Goal: Navigation & Orientation: Find specific page/section

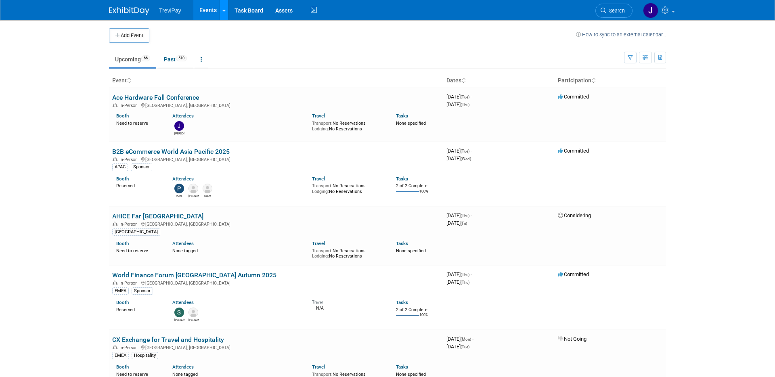
click at [223, 8] on icon at bounding box center [224, 10] width 3 height 5
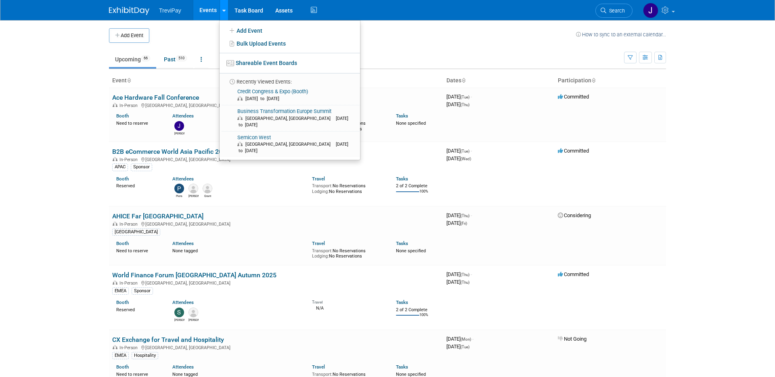
click at [223, 8] on icon at bounding box center [224, 10] width 3 height 5
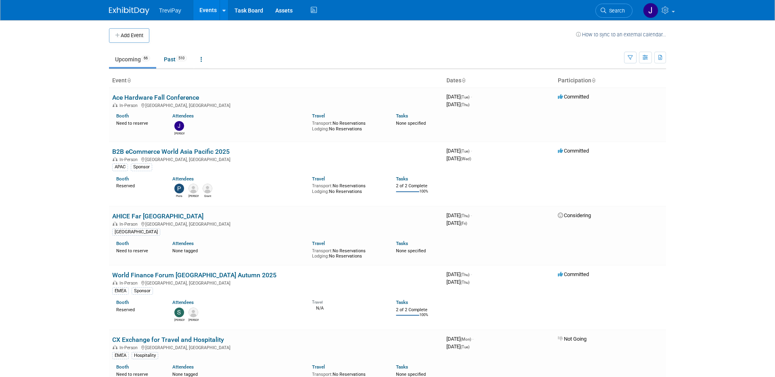
click at [130, 12] on img at bounding box center [129, 11] width 40 height 8
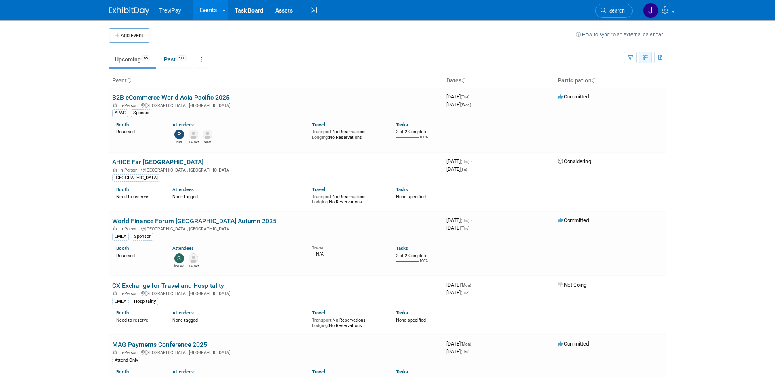
click at [648, 57] on icon "button" at bounding box center [646, 57] width 6 height 5
click at [616, 108] on link "Calendar View" at bounding box center [612, 110] width 68 height 11
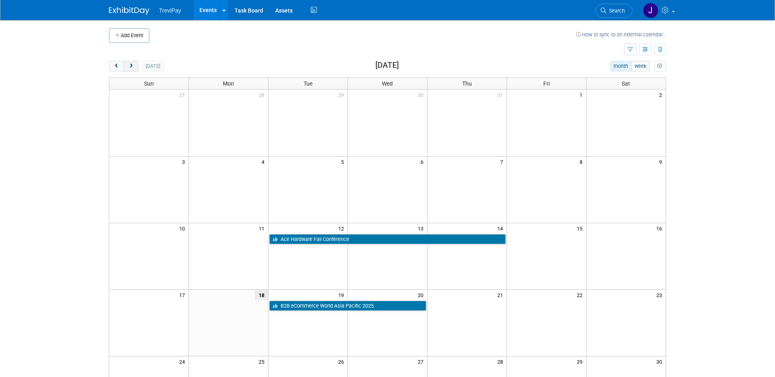
click at [130, 65] on span "next" at bounding box center [131, 66] width 6 height 5
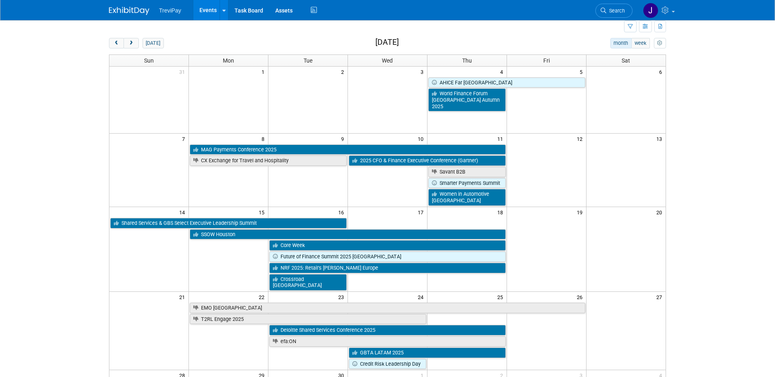
scroll to position [37, 0]
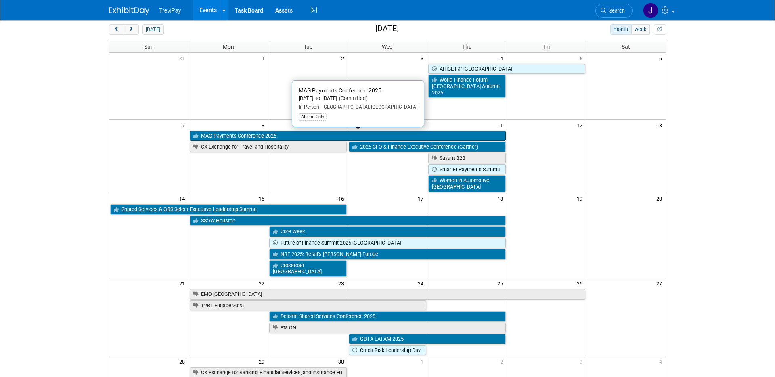
click at [292, 133] on link "MAG Payments Conference 2025" at bounding box center [348, 136] width 316 height 11
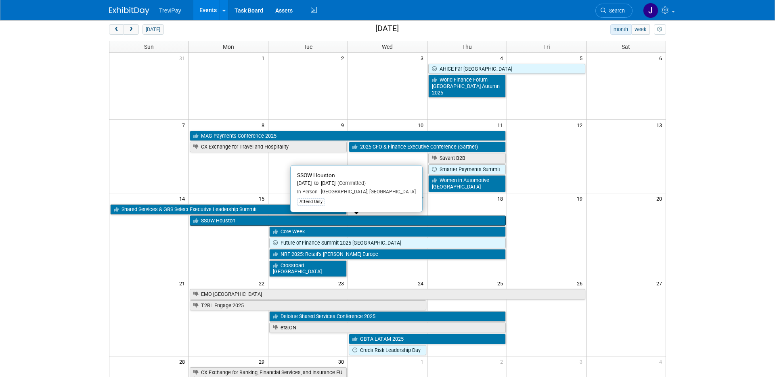
click at [246, 223] on link "SSOW Houston" at bounding box center [348, 221] width 316 height 11
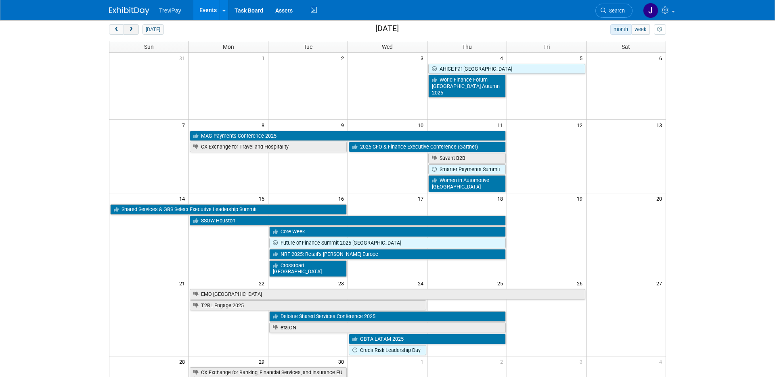
click at [135, 30] on button "next" at bounding box center [131, 29] width 15 height 11
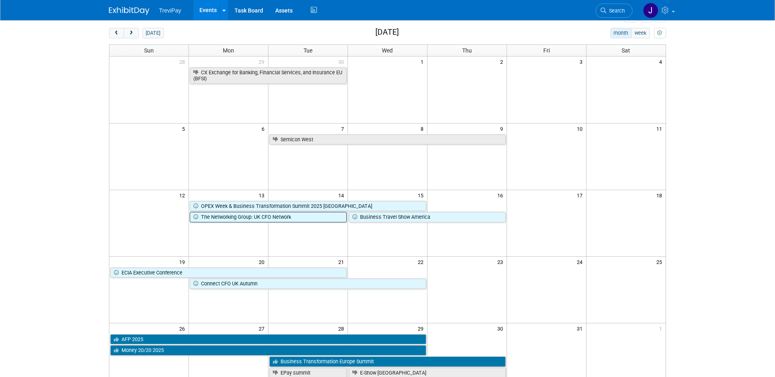
scroll to position [30, 0]
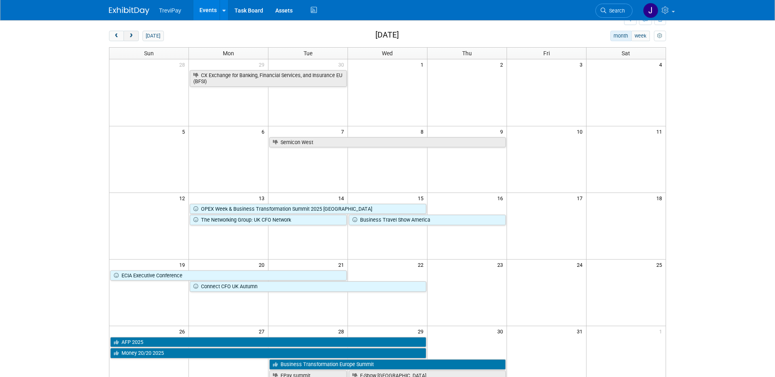
click at [134, 36] on span "next" at bounding box center [131, 36] width 6 height 5
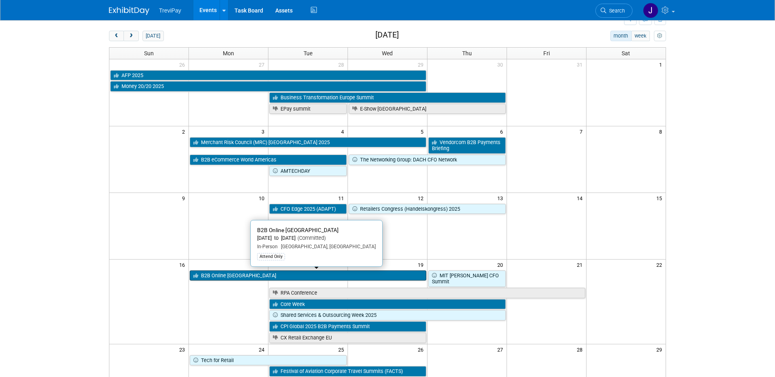
click at [263, 276] on link "B2B Online Atlanta" at bounding box center [308, 276] width 237 height 11
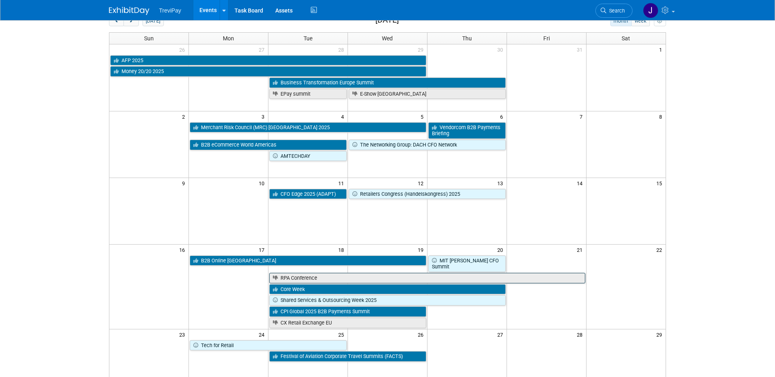
scroll to position [46, 0]
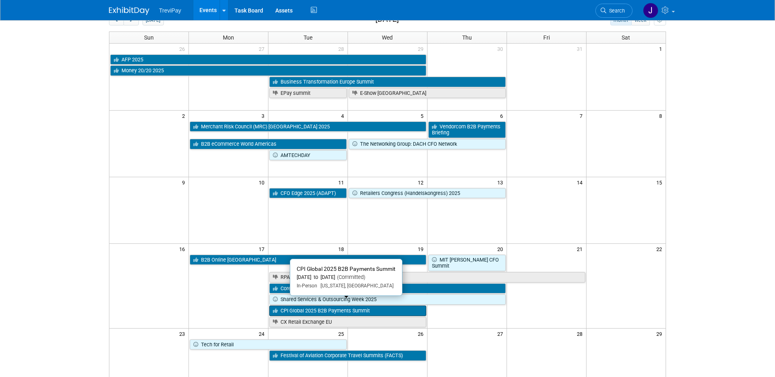
click at [397, 306] on link "CPI Global 2025 B2B Payments Summit" at bounding box center [347, 311] width 157 height 11
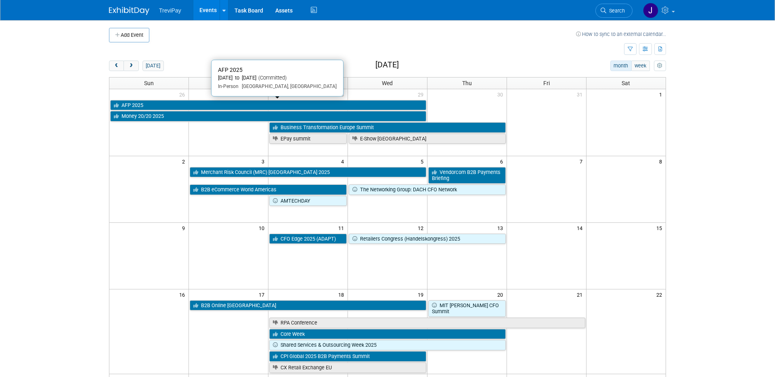
scroll to position [0, 0]
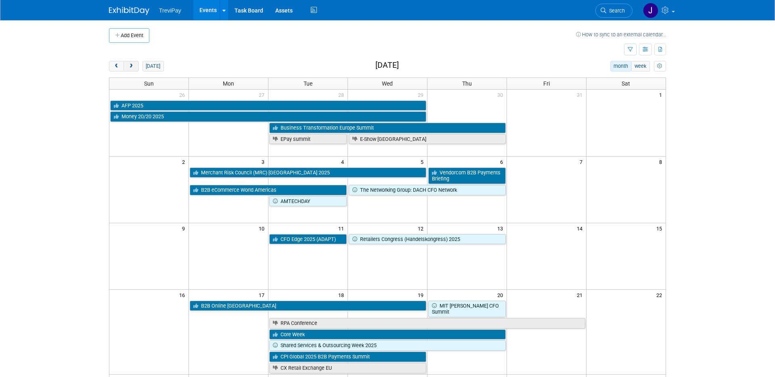
click at [135, 64] on button "next" at bounding box center [131, 66] width 15 height 11
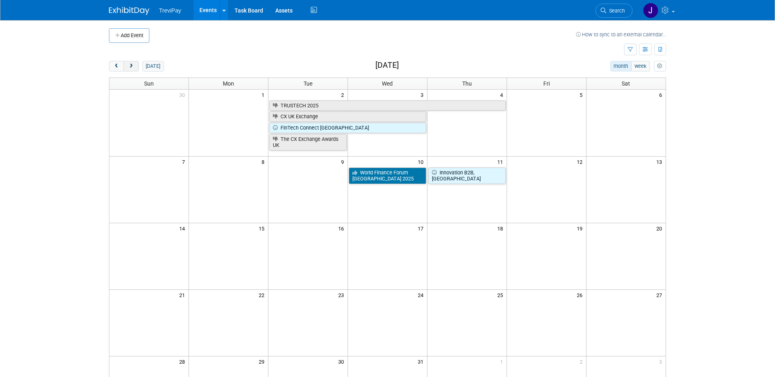
click at [136, 64] on button "next" at bounding box center [131, 66] width 15 height 11
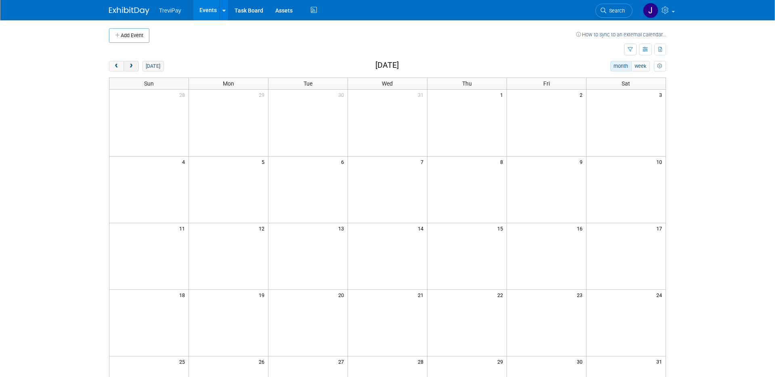
click at [136, 64] on button "next" at bounding box center [131, 66] width 15 height 11
click at [122, 67] on button "prev" at bounding box center [116, 66] width 15 height 11
click at [119, 67] on span "prev" at bounding box center [116, 66] width 6 height 5
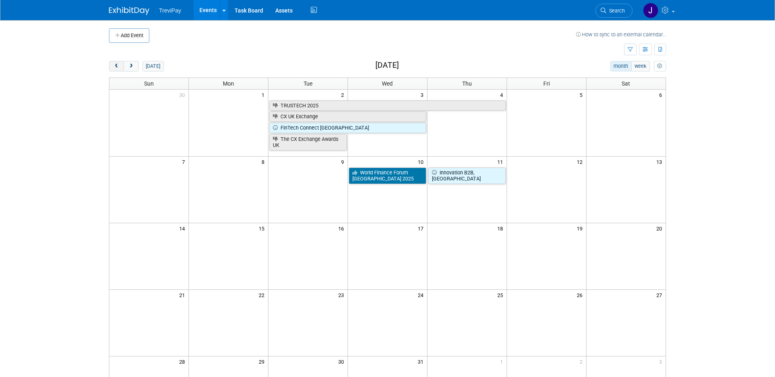
click at [119, 67] on span "prev" at bounding box center [116, 66] width 6 height 5
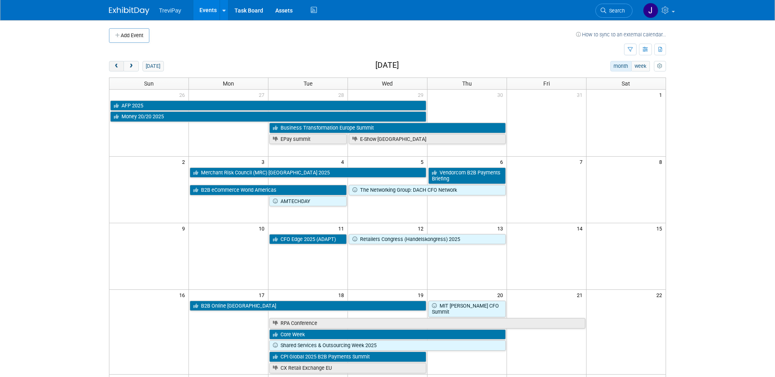
click at [119, 67] on span "prev" at bounding box center [116, 66] width 6 height 5
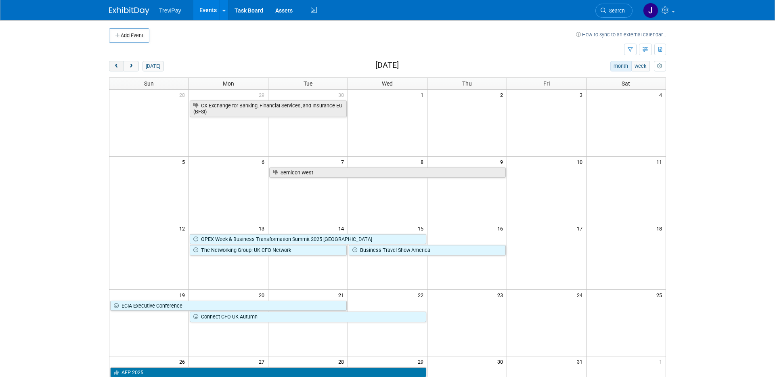
click at [119, 67] on span "prev" at bounding box center [116, 66] width 6 height 5
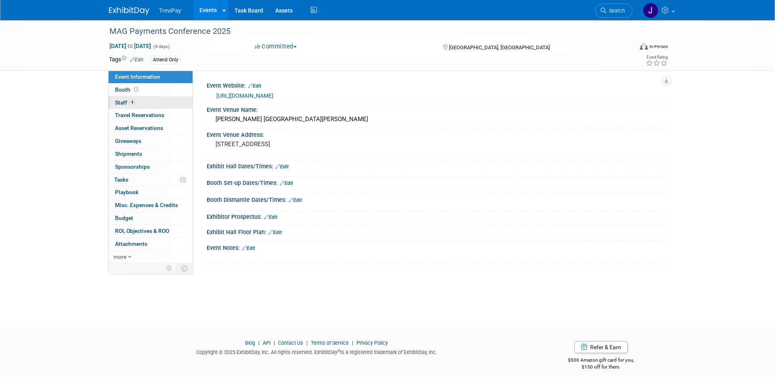
click at [144, 103] on link "4 Staff 4" at bounding box center [151, 103] width 84 height 13
click at [134, 95] on link "Booth" at bounding box center [151, 90] width 84 height 13
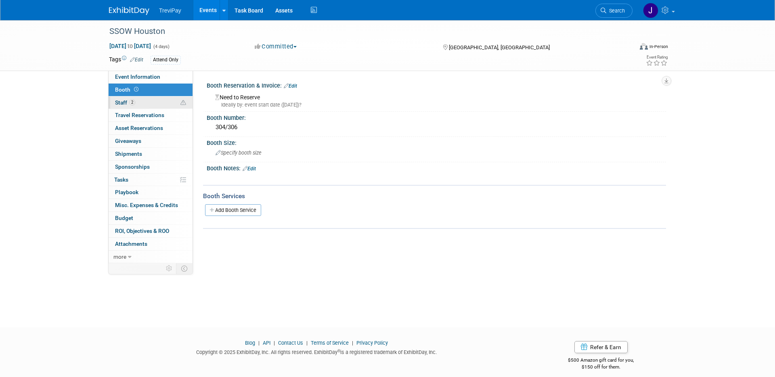
click at [140, 105] on link "2 Staff 2" at bounding box center [151, 103] width 84 height 13
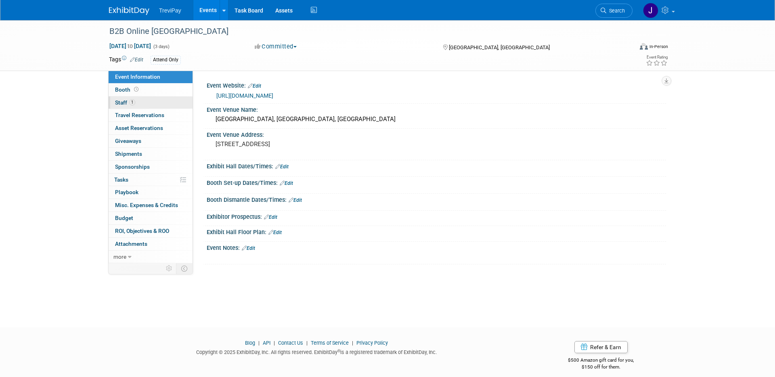
click at [144, 102] on link "1 Staff 1" at bounding box center [151, 103] width 84 height 13
